Goal: Information Seeking & Learning: Learn about a topic

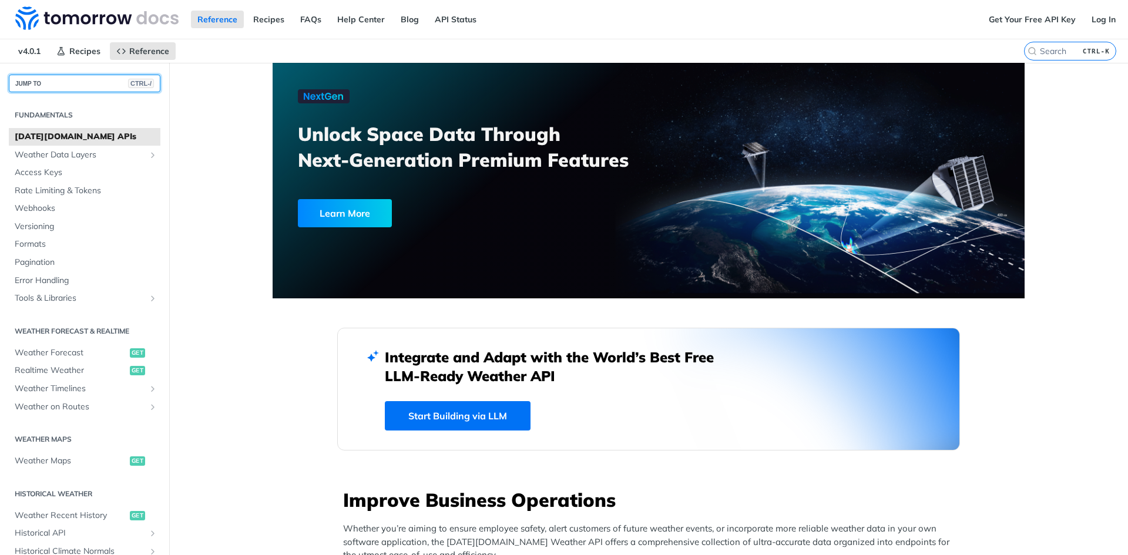
click at [73, 85] on button "JUMP TO CTRL-/" at bounding box center [85, 84] width 152 height 18
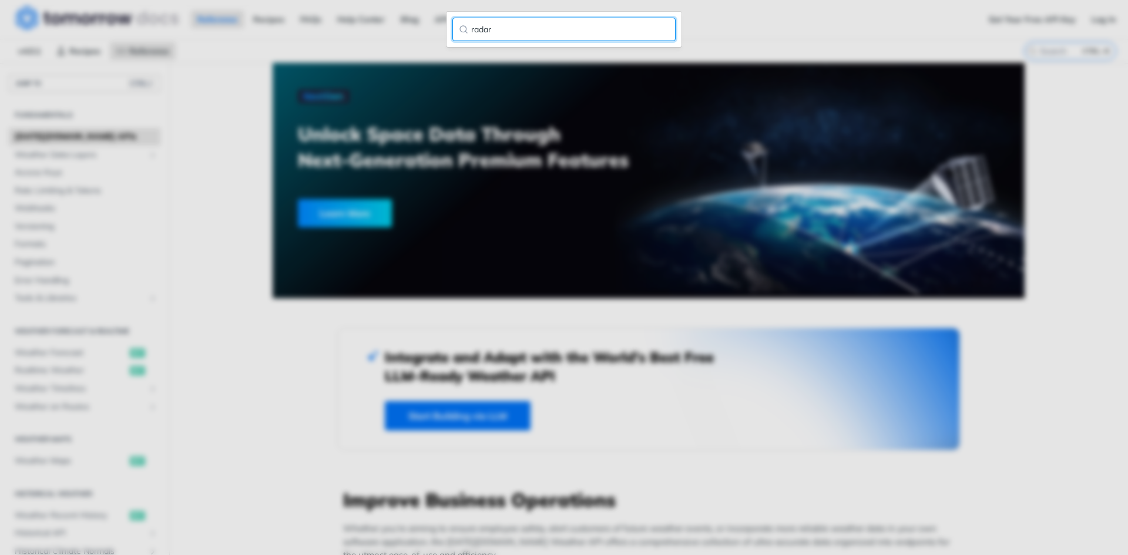
type input "radar"
click at [466, 25] on input "radar" at bounding box center [563, 29] width 223 height 23
click at [664, 31] on input "radar" at bounding box center [563, 29] width 223 height 23
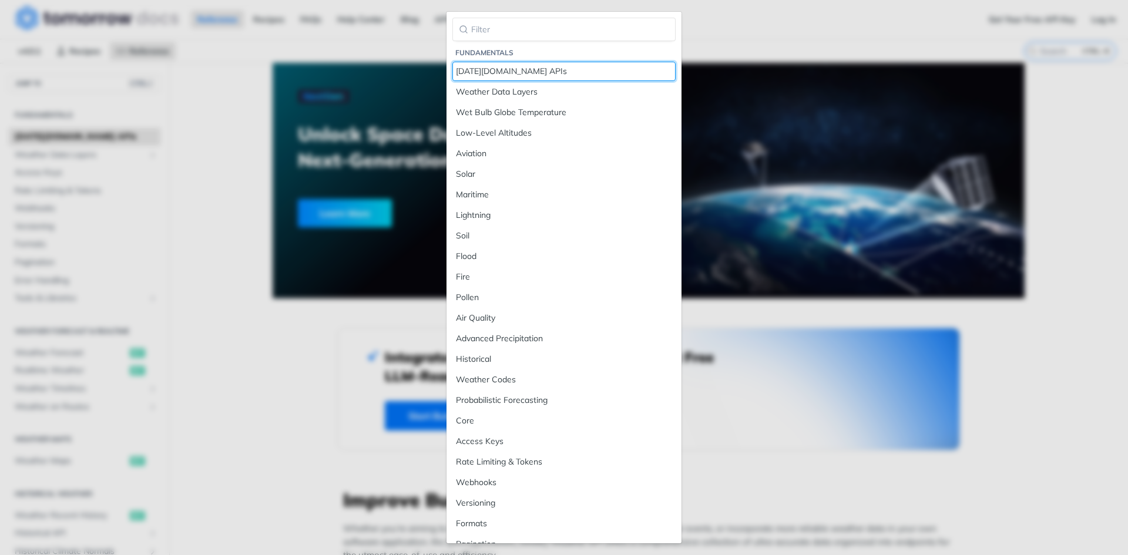
click at [483, 73] on div "[DATE][DOMAIN_NAME] APIs" at bounding box center [564, 71] width 216 height 12
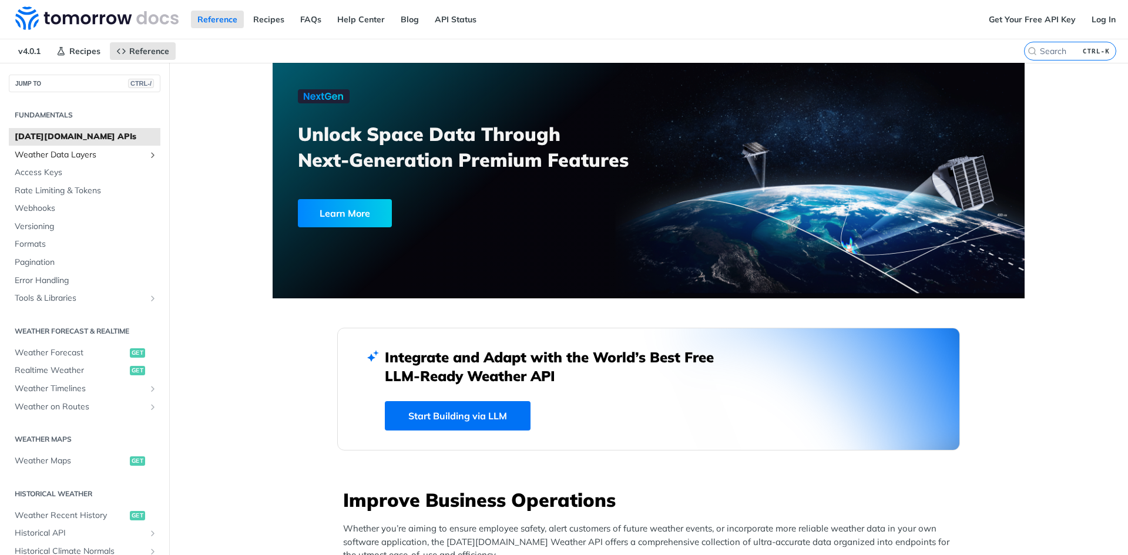
click at [92, 159] on span "Weather Data Layers" at bounding box center [80, 155] width 130 height 12
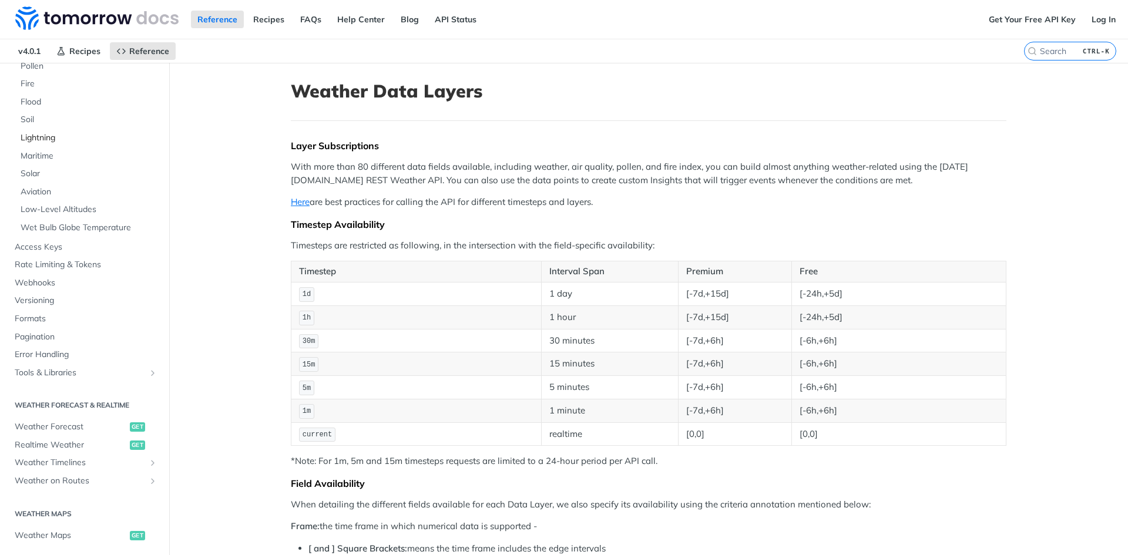
scroll to position [249, 0]
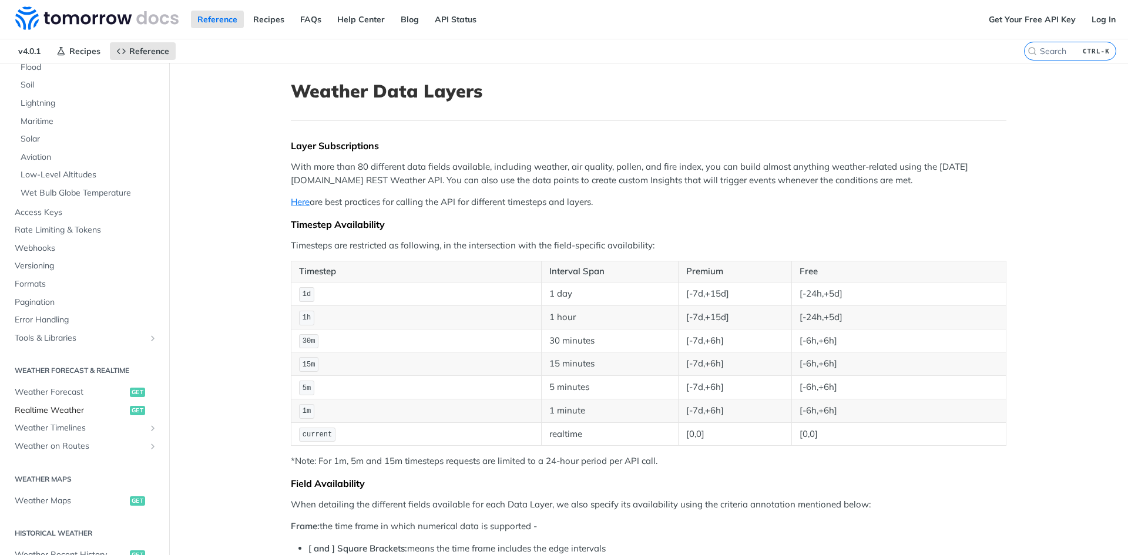
click at [51, 410] on span "Realtime Weather" at bounding box center [71, 411] width 112 height 12
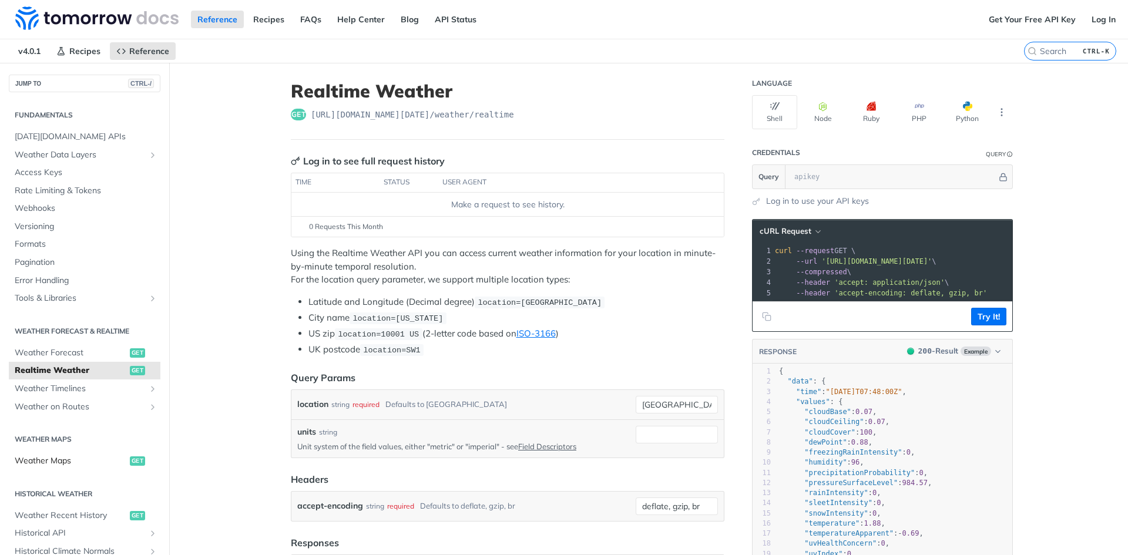
click at [51, 458] on span "Weather Maps" at bounding box center [71, 461] width 112 height 12
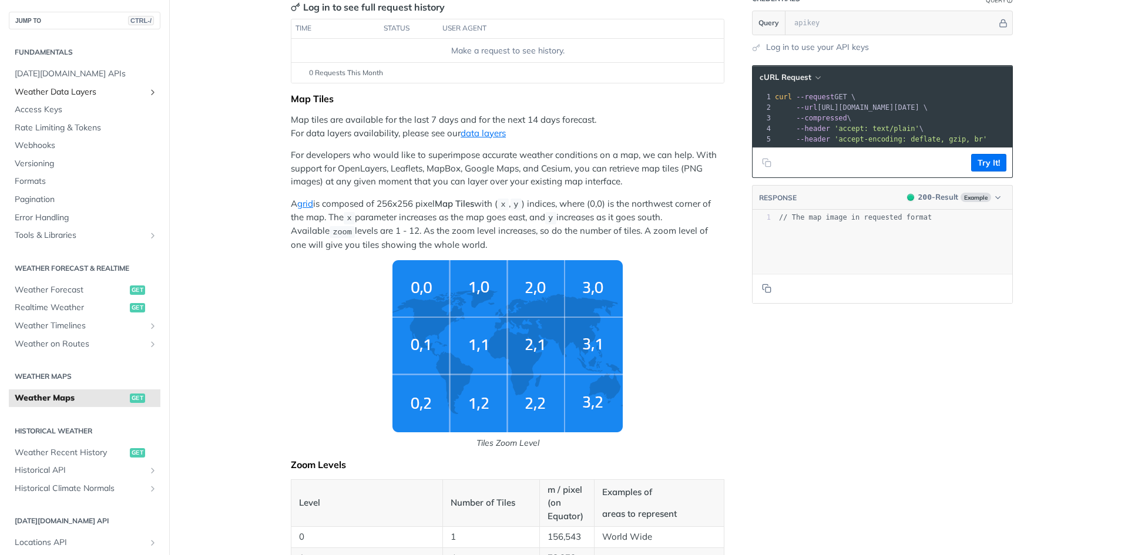
click at [73, 86] on span "Weather Data Layers" at bounding box center [80, 92] width 130 height 12
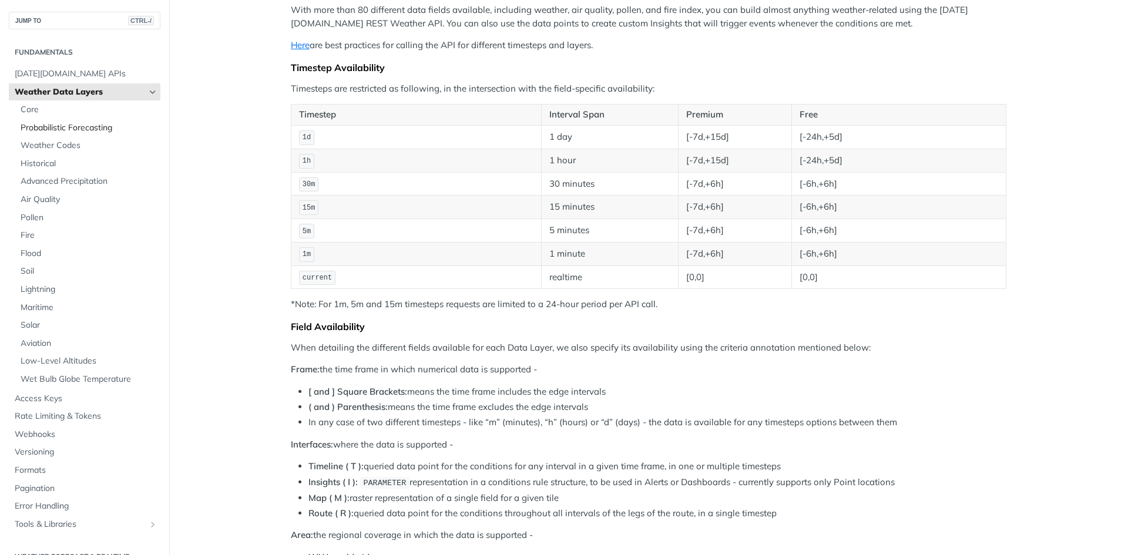
click at [63, 127] on span "Probabilistic Forecasting" at bounding box center [89, 128] width 137 height 12
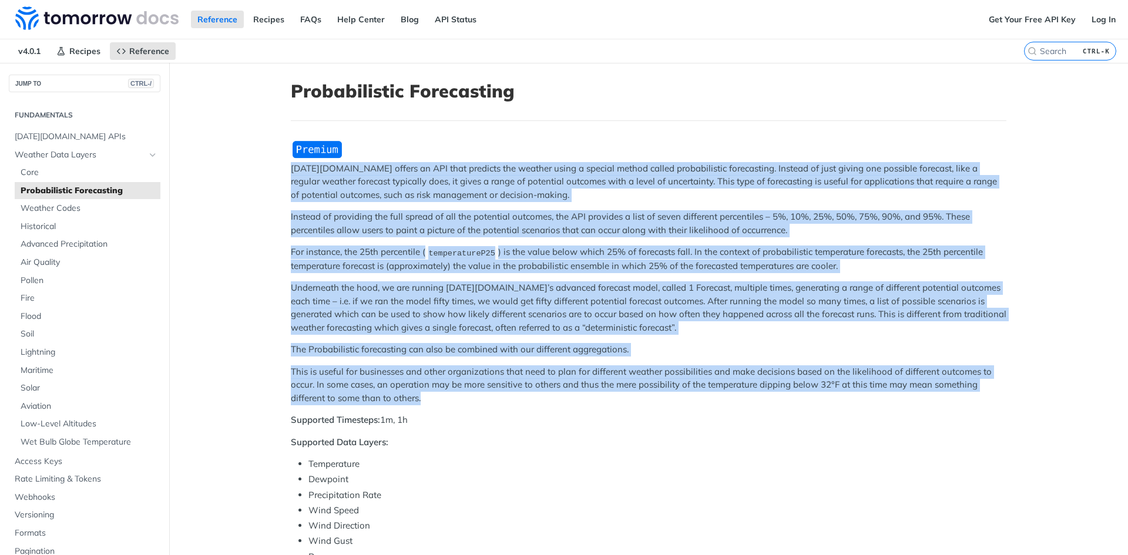
drag, startPoint x: 288, startPoint y: 173, endPoint x: 519, endPoint y: 401, distance: 324.8
click at [519, 401] on div "[DATE][DOMAIN_NAME] offers an API that predicts the weather using a special met…" at bounding box center [648, 511] width 715 height 742
click at [59, 240] on span "Advanced Precipitation" at bounding box center [89, 244] width 137 height 12
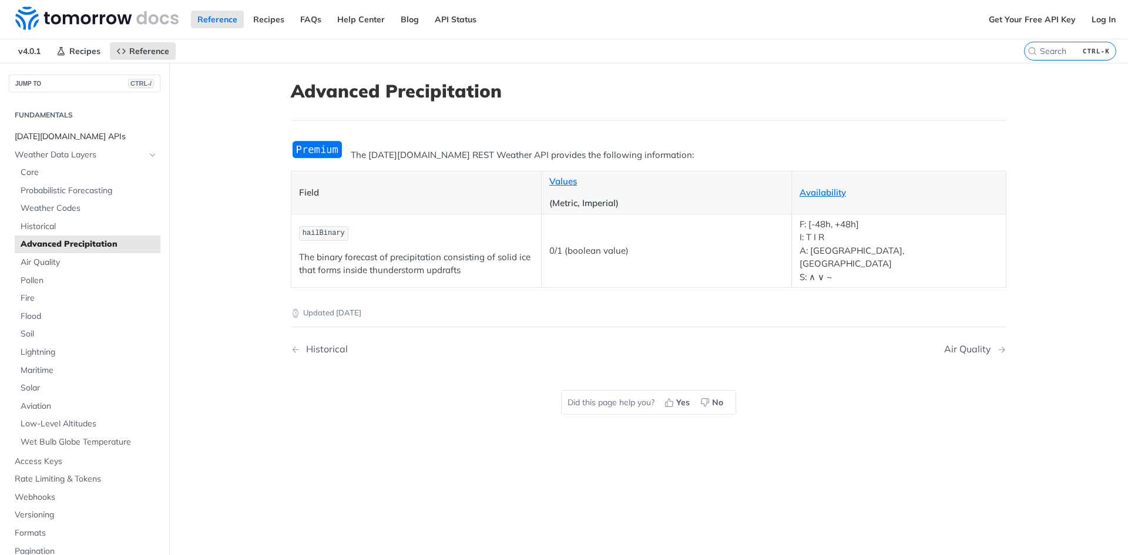
click at [56, 136] on span "[DATE][DOMAIN_NAME] APIs" at bounding box center [86, 137] width 143 height 12
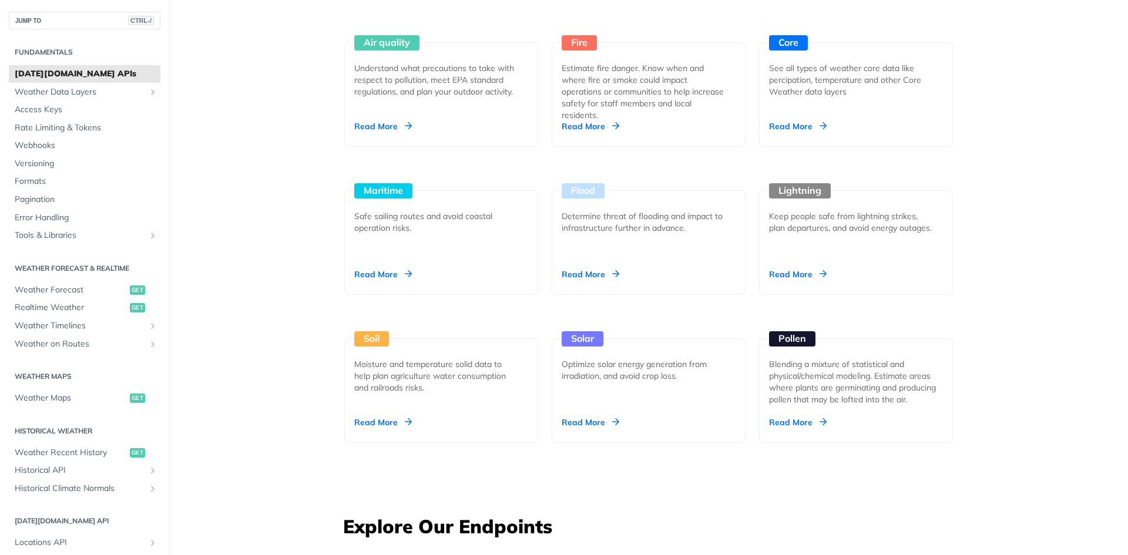
scroll to position [1122, 0]
click at [788, 136] on div "Core See all types of weather core data like percipation, temperature and other…" at bounding box center [856, 95] width 194 height 105
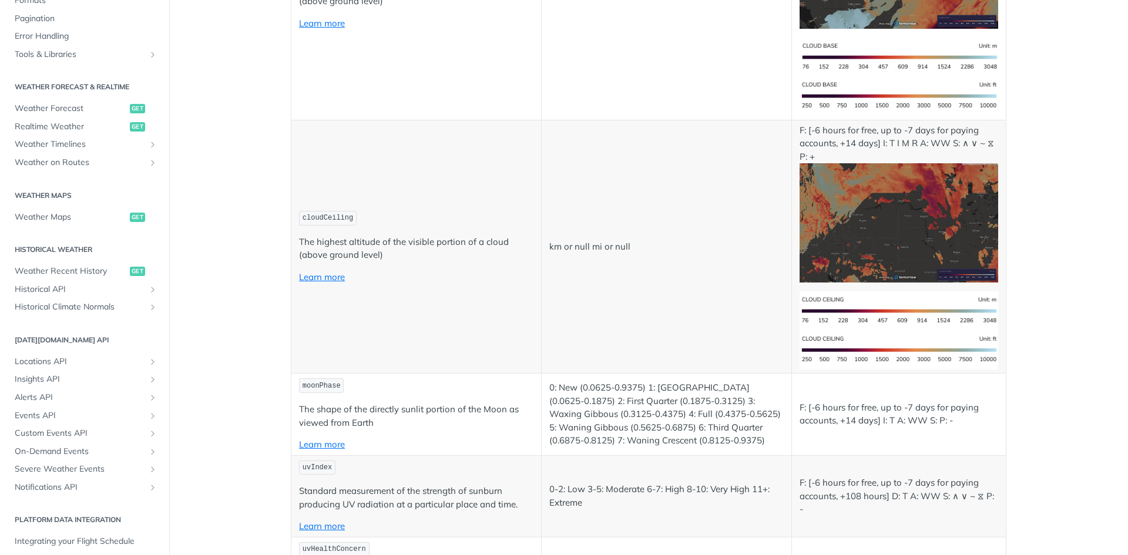
scroll to position [4836, 0]
